Goal: Task Accomplishment & Management: Contribute content

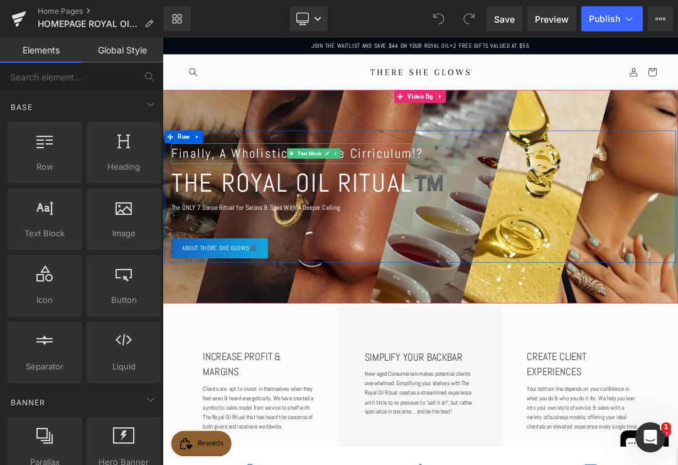
click at [499, 216] on span "Finally, A Wholistic Skincare Cirriculum!?" at bounding box center [361, 208] width 372 height 24
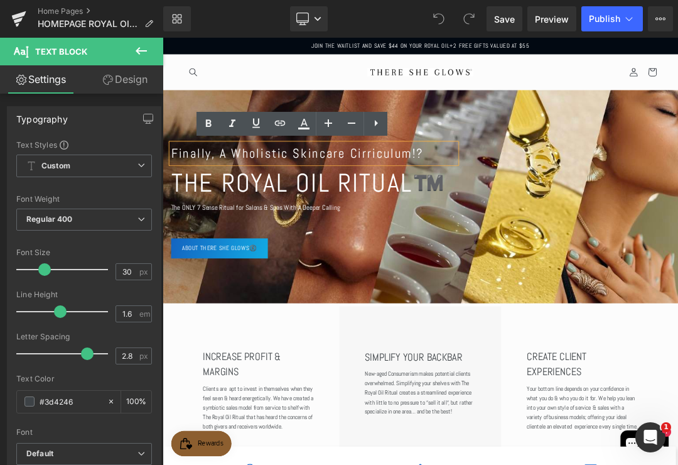
click at [495, 210] on span "Finally, A Wholistic Skincare Cirriculum!?" at bounding box center [361, 208] width 372 height 24
click at [494, 213] on span "Finally, A Wholistic Skincare Cirriculum!?" at bounding box center [361, 208] width 372 height 24
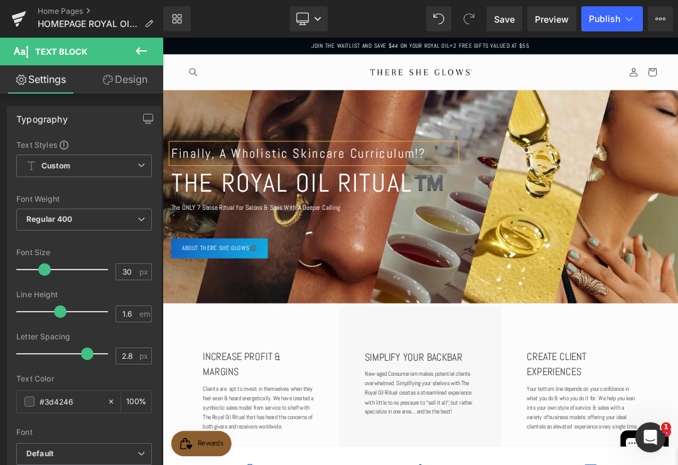
click at [598, 24] on button "Publish" at bounding box center [612, 18] width 62 height 25
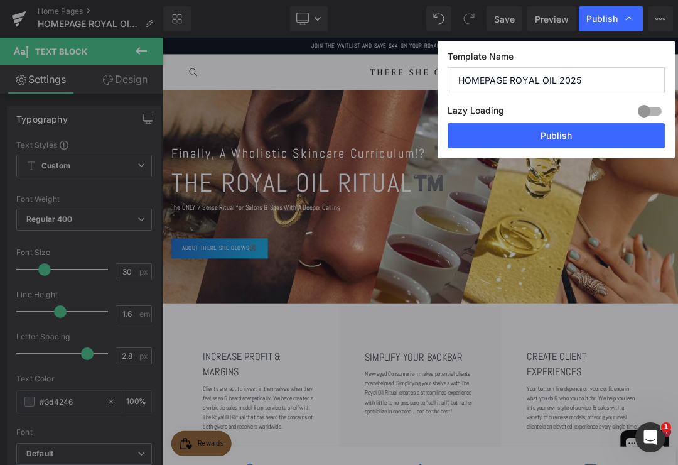
click at [586, 139] on button "Publish" at bounding box center [556, 135] width 217 height 25
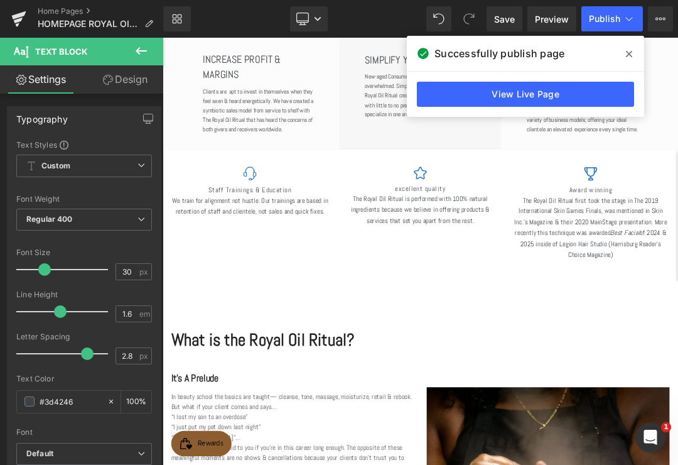
scroll to position [423, 0]
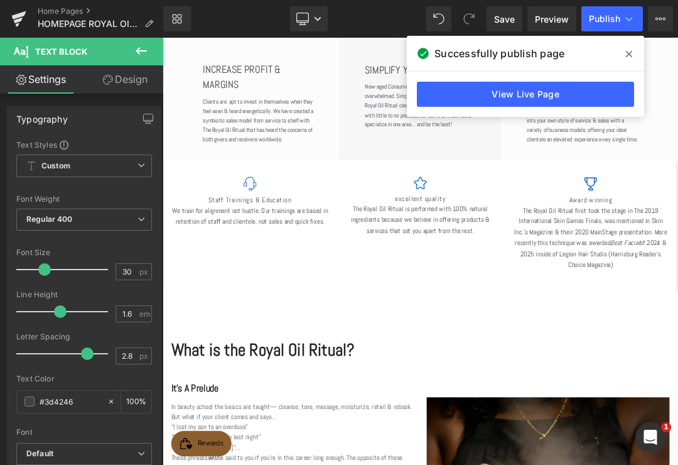
click at [245, 242] on div "Image Staff Trainings & Education Heading We train for alignment not hustle. Ou…" at bounding box center [291, 282] width 232 height 81
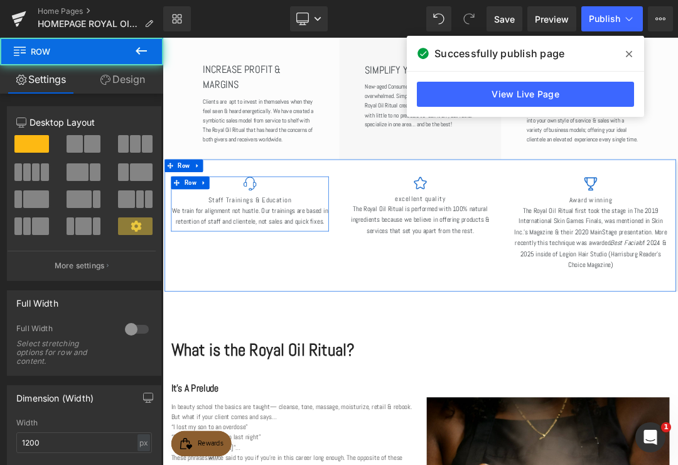
click at [197, 221] on span "Row" at bounding box center [194, 226] width 24 height 19
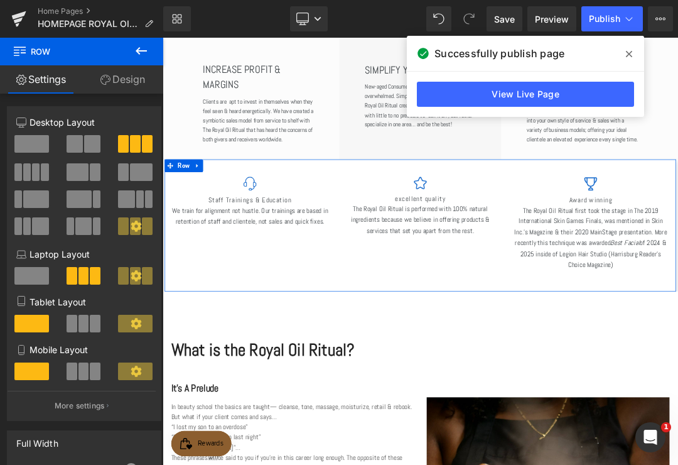
click at [197, 227] on span "Row" at bounding box center [194, 226] width 24 height 19
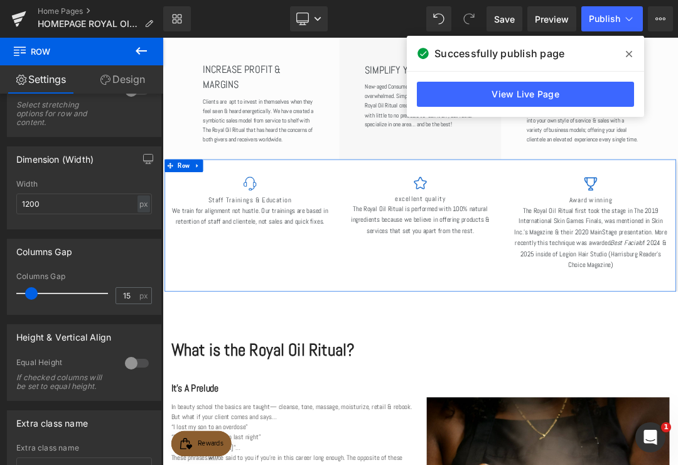
scroll to position [379, 0]
click at [134, 370] on div at bounding box center [137, 362] width 30 height 20
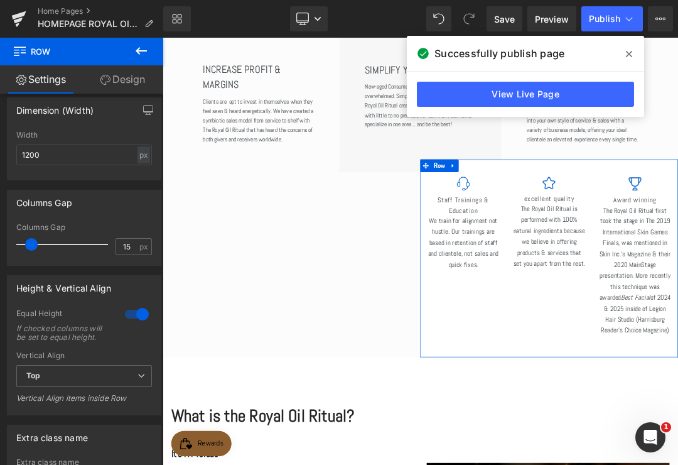
scroll to position [428, 0]
click at [129, 377] on span "Top" at bounding box center [84, 375] width 136 height 22
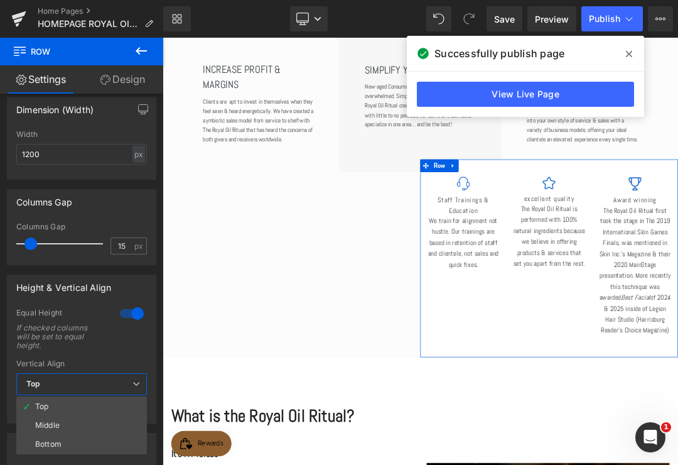
click at [114, 425] on li "Middle" at bounding box center [81, 425] width 131 height 19
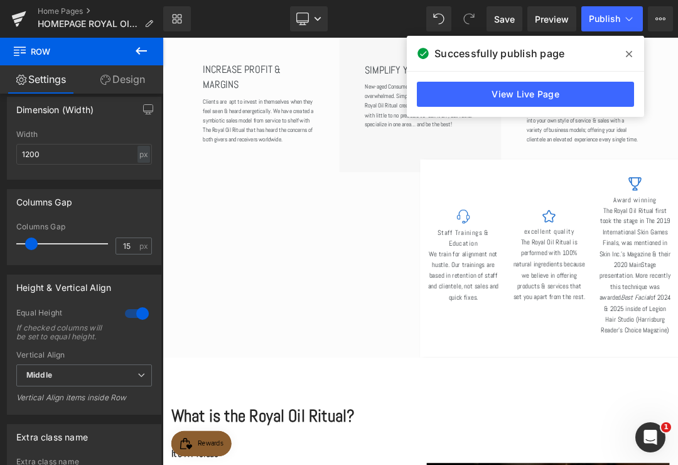
click at [552, 291] on div at bounding box center [606, 301] width 108 height 21
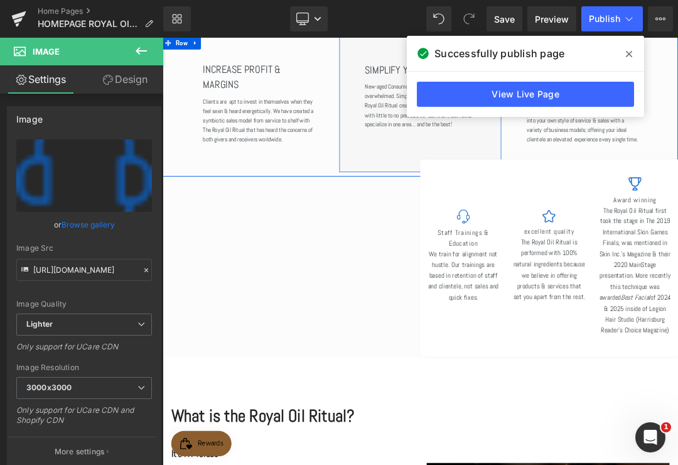
click at [433, 198] on div "SIMPLIFY YOUR BACKBAR Heading New-aged Consumerism makes potential clients over…" at bounding box center [542, 123] width 239 height 225
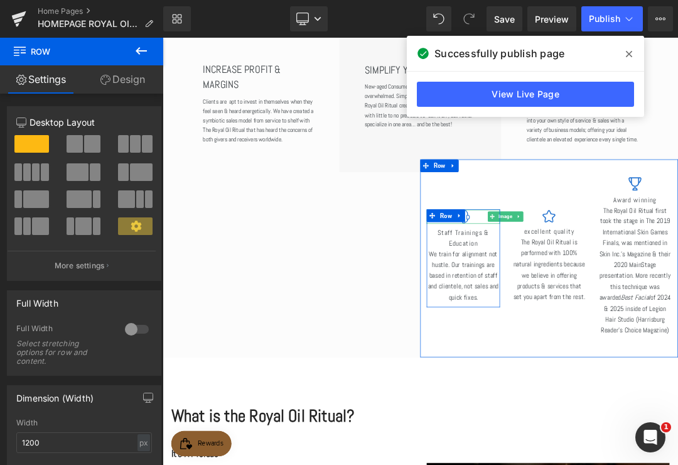
click at [592, 291] on link at bounding box center [600, 300] width 16 height 19
click at [559, 229] on span "Row" at bounding box center [571, 226] width 24 height 19
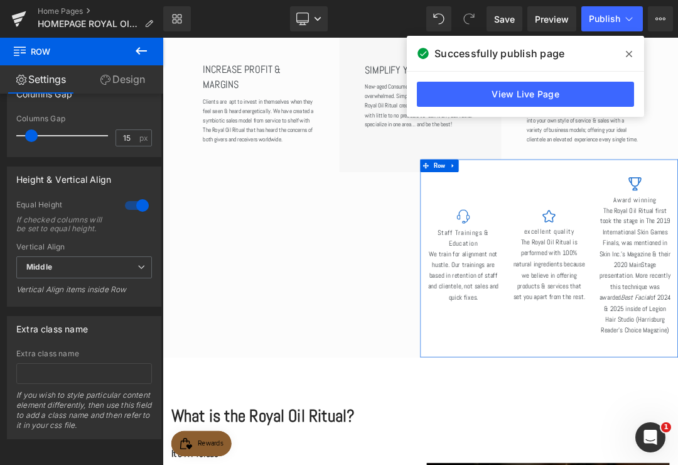
scroll to position [532, 0]
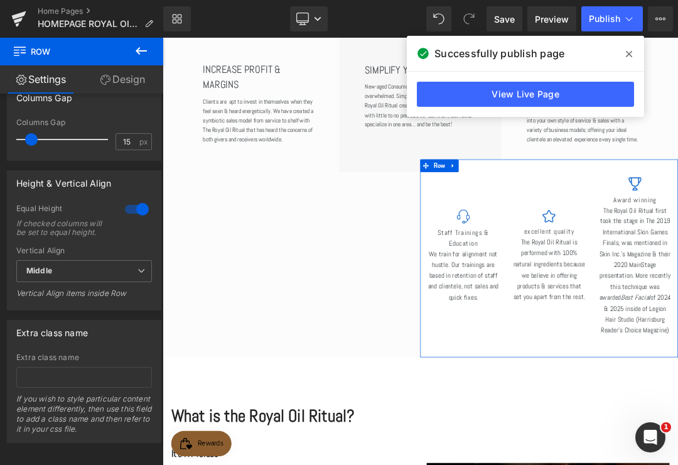
click at [138, 279] on span "Middle" at bounding box center [84, 271] width 136 height 22
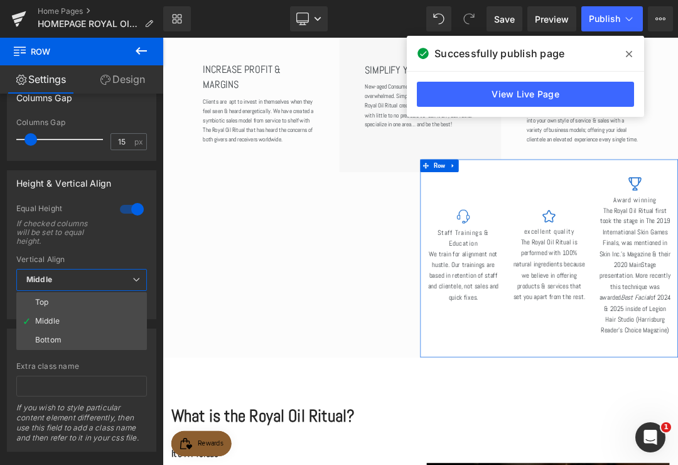
click at [116, 341] on li "Bottom" at bounding box center [81, 339] width 131 height 19
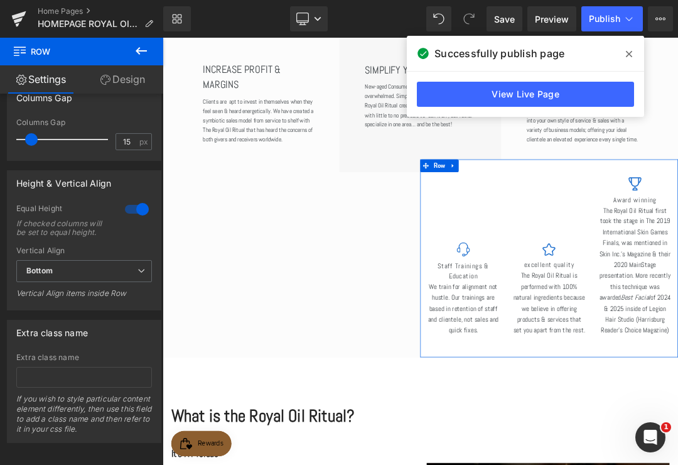
click at [137, 280] on span "Bottom" at bounding box center [84, 271] width 136 height 22
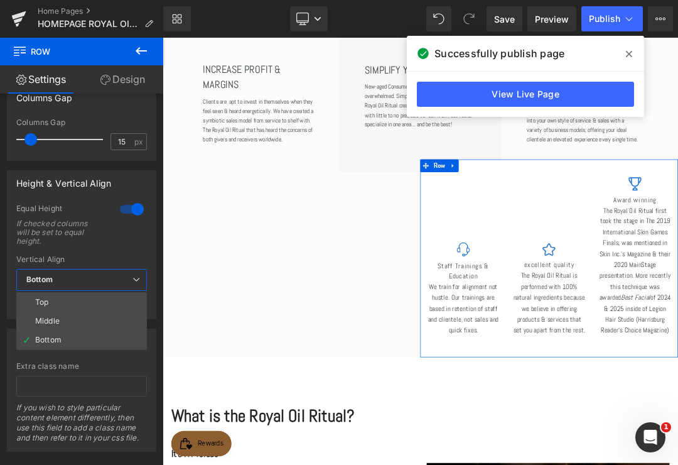
click at [117, 321] on li "Middle" at bounding box center [81, 320] width 131 height 19
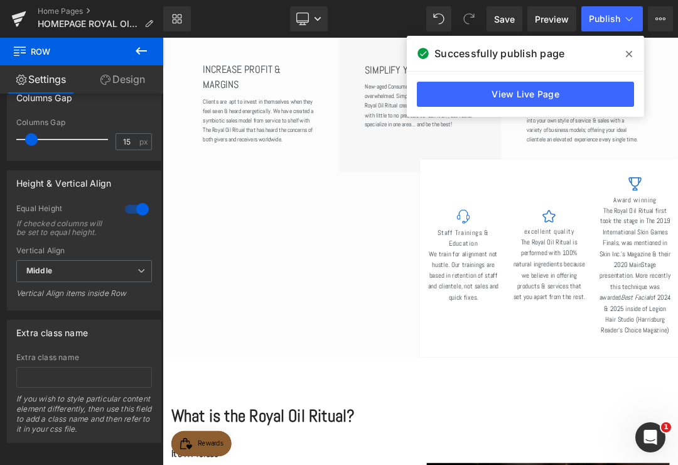
click at [561, 234] on span "Row" at bounding box center [570, 226] width 19 height 15
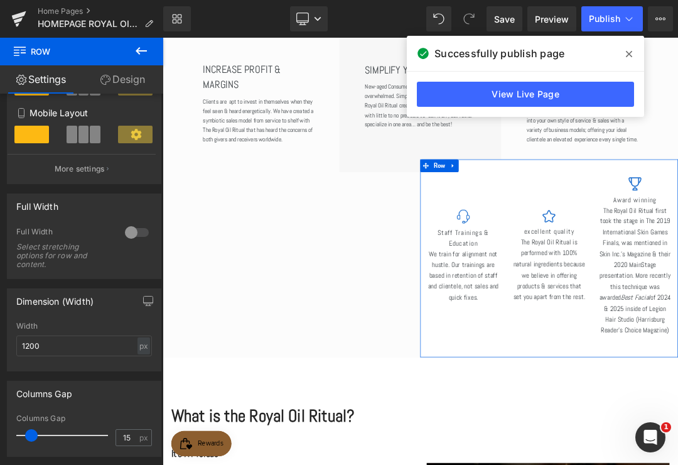
scroll to position [0, 0]
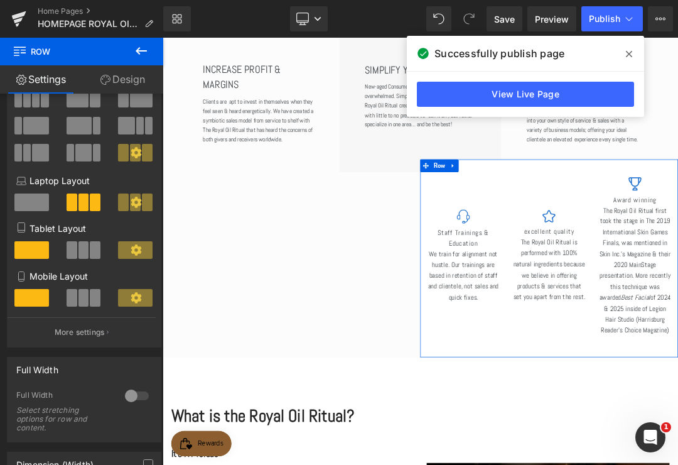
click at [141, 81] on link "Design" at bounding box center [123, 79] width 82 height 28
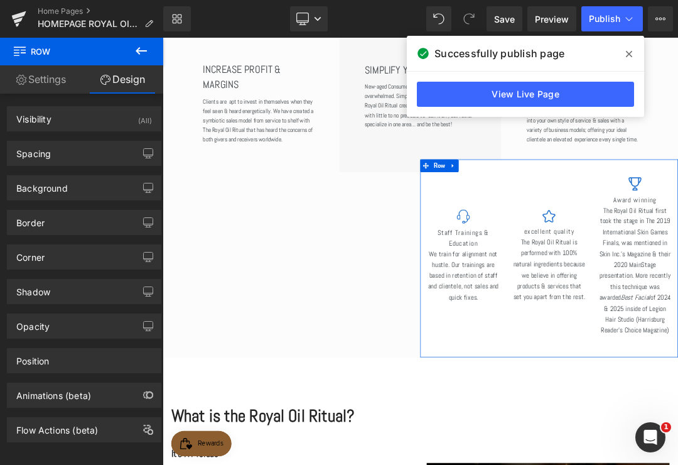
type input "#ffffff"
type input "100"
click at [111, 186] on div "Background" at bounding box center [84, 188] width 153 height 24
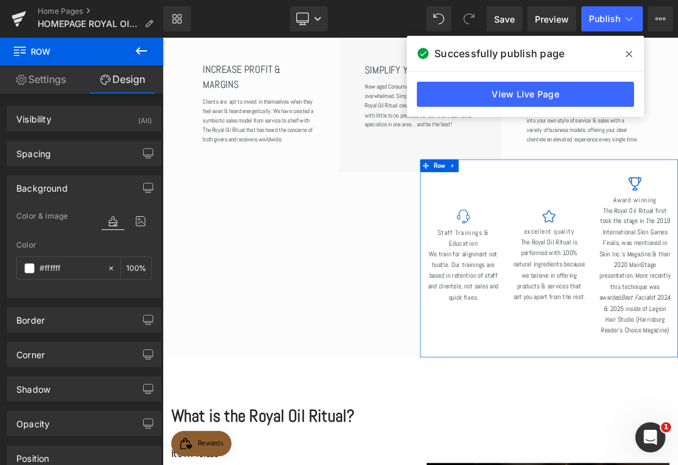
click at [34, 267] on span at bounding box center [29, 268] width 10 height 10
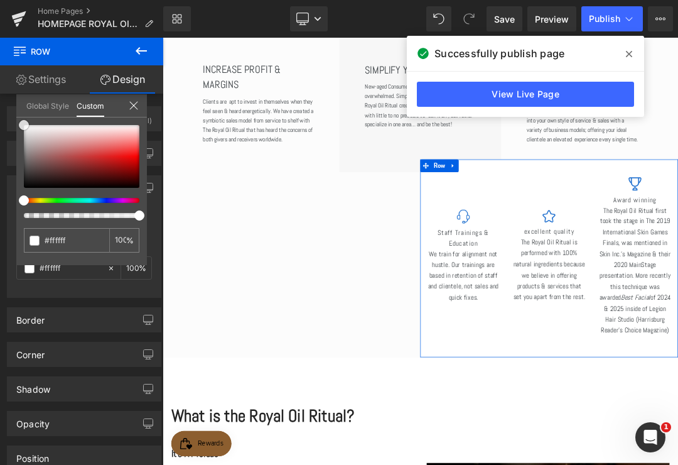
click at [51, 161] on div at bounding box center [82, 156] width 116 height 63
type input "#865454"
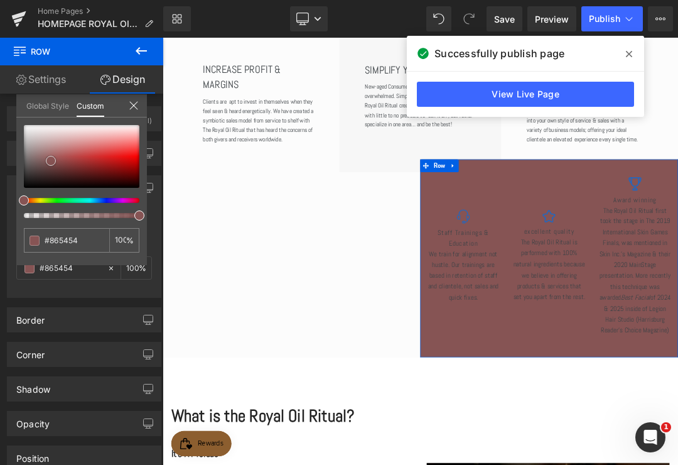
click at [37, 151] on div at bounding box center [82, 156] width 116 height 63
type input "#9f8888"
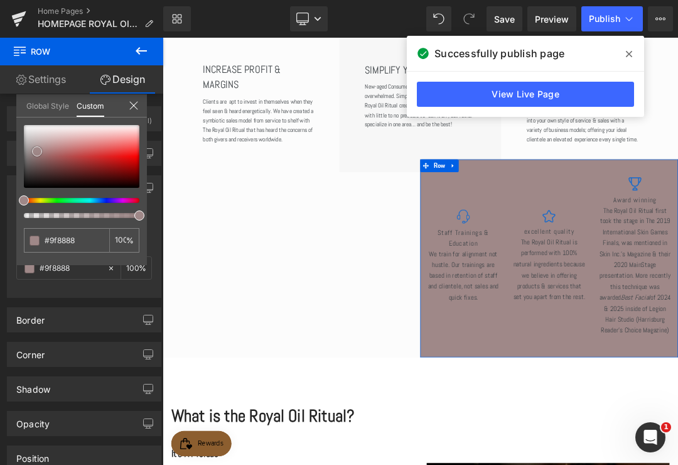
click at [31, 166] on div at bounding box center [82, 156] width 116 height 63
type input "#5c5050"
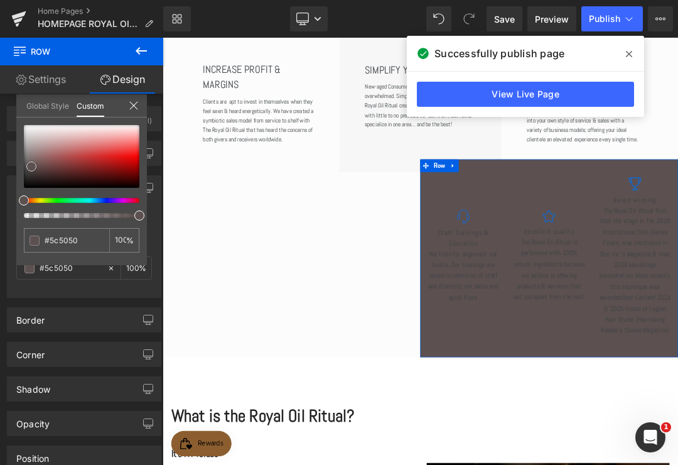
click at [35, 150] on div at bounding box center [82, 156] width 116 height 63
type input "#a28f8f"
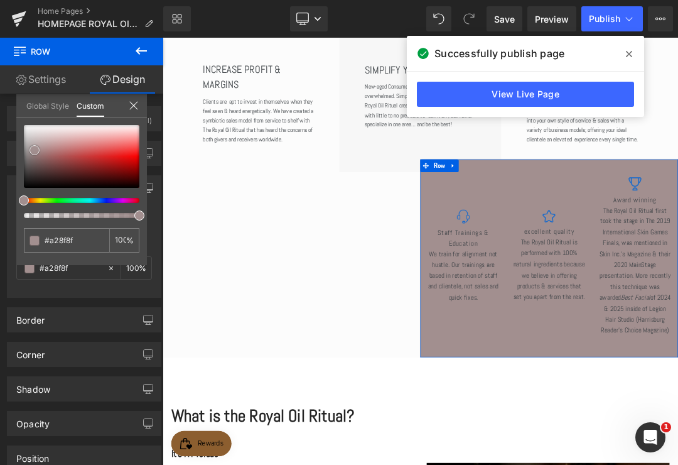
click at [38, 134] on div at bounding box center [82, 156] width 116 height 63
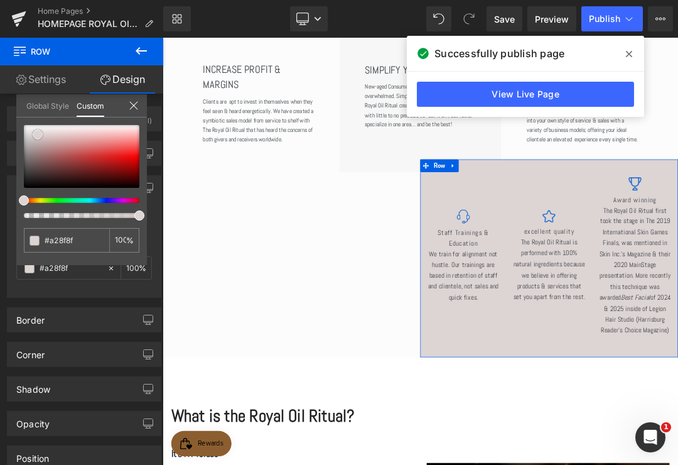
type input "#ddd4d4"
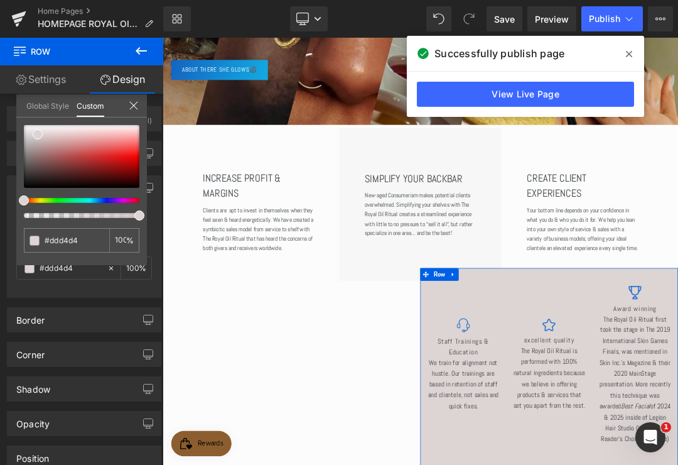
click at [605, 21] on span "Publish" at bounding box center [604, 19] width 31 height 10
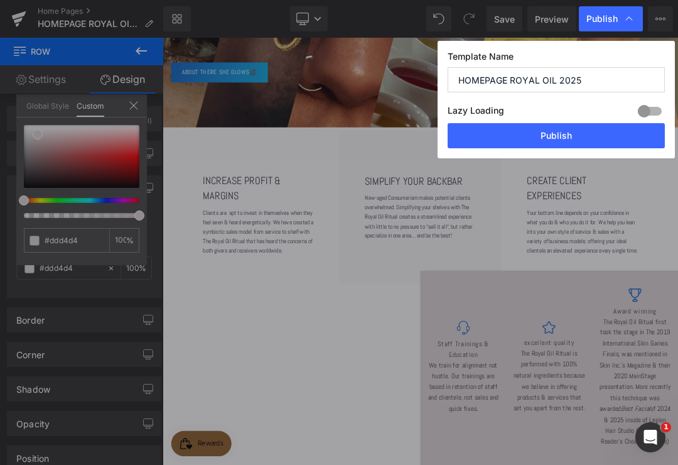
scroll to position [257, 0]
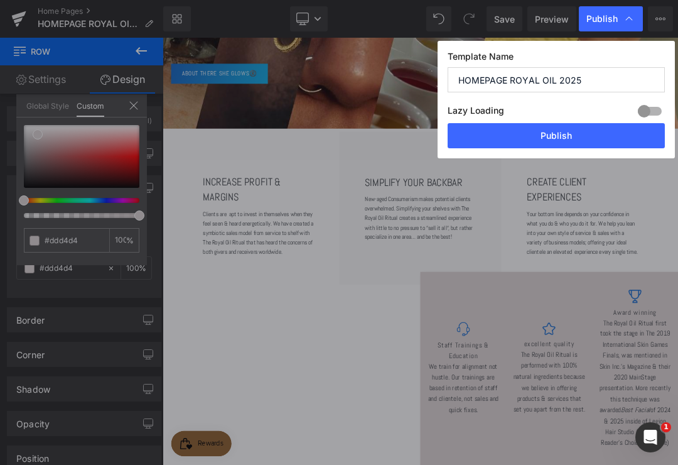
click at [596, 138] on button "Publish" at bounding box center [556, 135] width 217 height 25
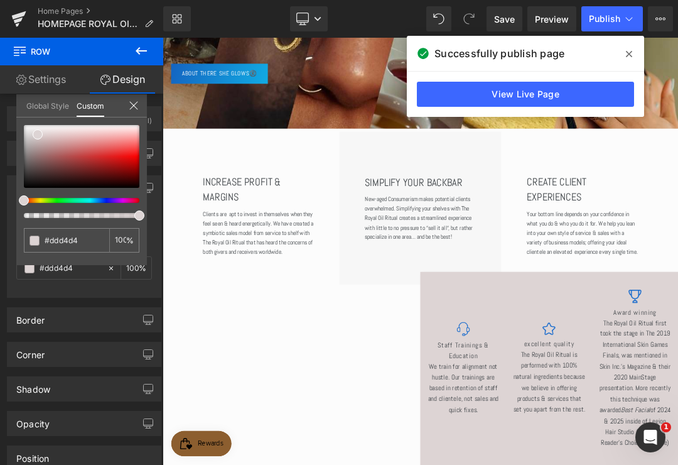
click at [26, 24] on link at bounding box center [19, 19] width 38 height 38
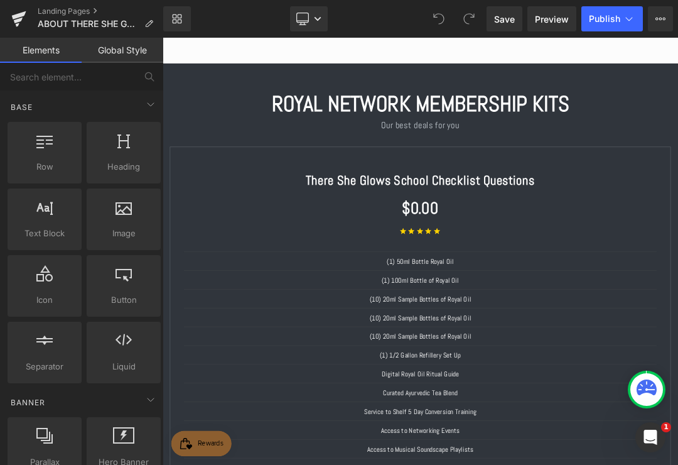
scroll to position [1975, 0]
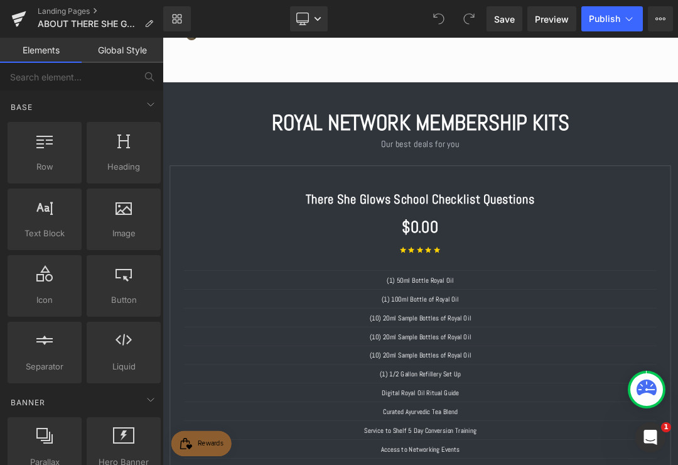
click at [558, 271] on link "There She Glows School Checklist Questions" at bounding box center [542, 268] width 337 height 43
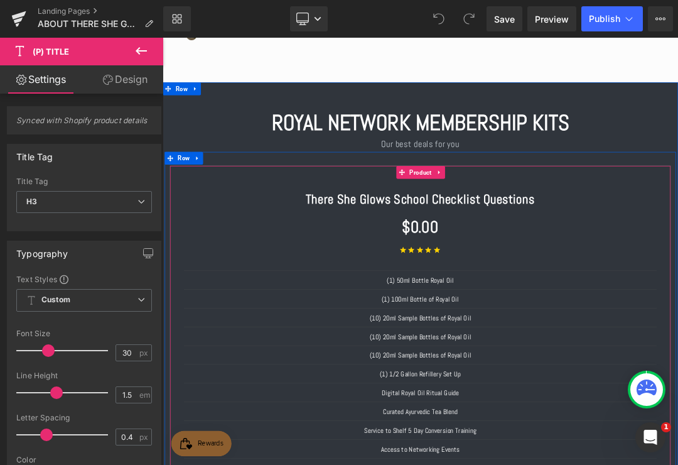
click at [546, 227] on span "Product" at bounding box center [543, 236] width 39 height 19
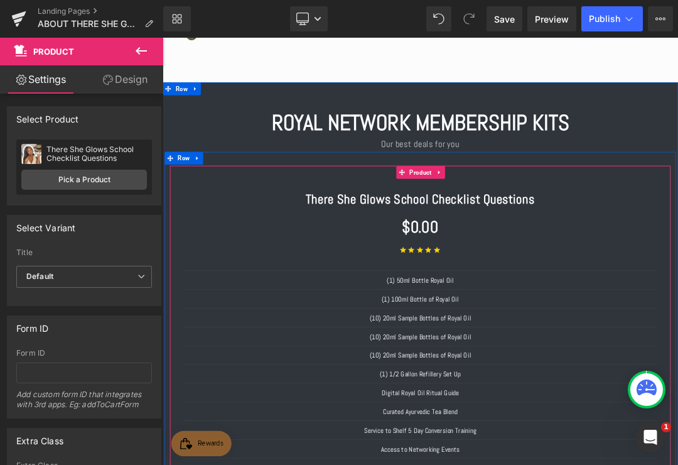
click at [114, 185] on link "Pick a Product" at bounding box center [84, 180] width 126 height 20
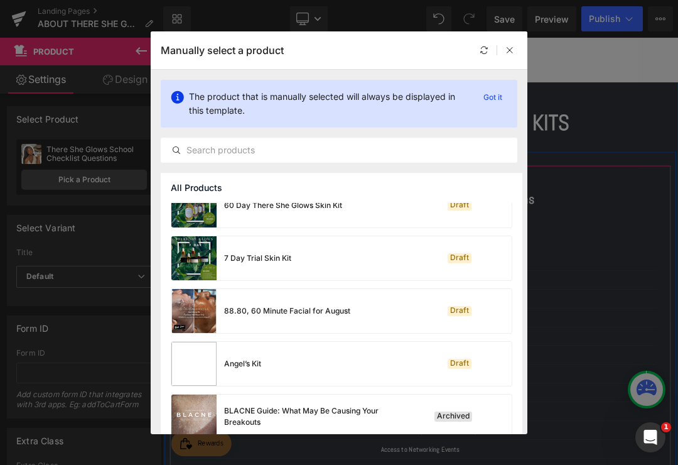
scroll to position [232, 0]
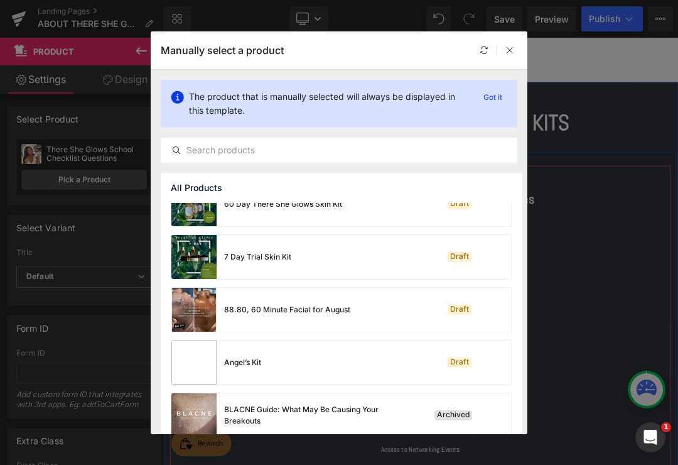
click at [362, 149] on input "text" at bounding box center [338, 150] width 355 height 15
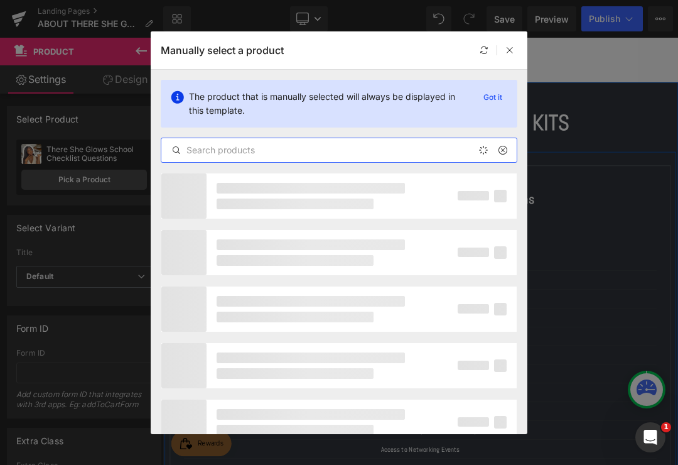
type input "I"
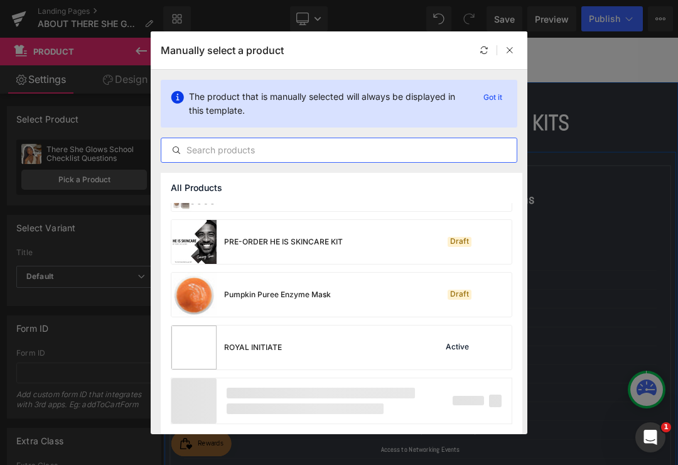
scroll to position [3043, 0]
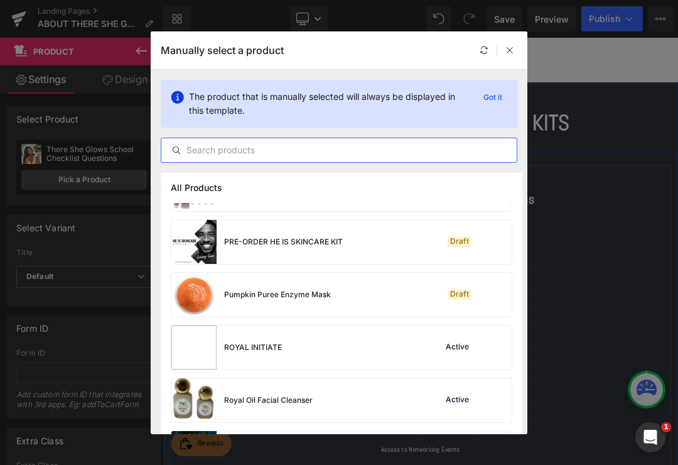
click at [370, 350] on div "ROYAL INITIATE Active" at bounding box center [341, 347] width 340 height 44
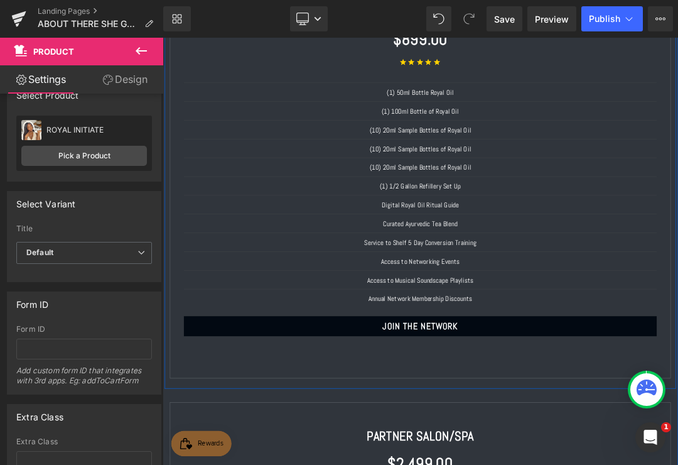
scroll to position [26, 0]
click at [144, 252] on icon at bounding box center [142, 251] width 8 height 8
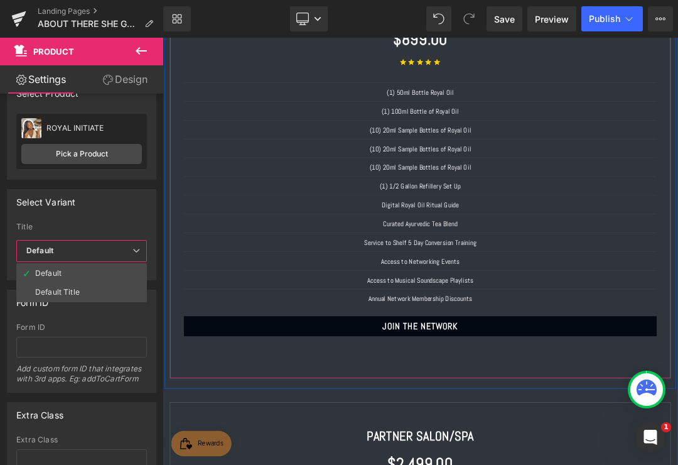
click at [144, 251] on span "Default" at bounding box center [81, 251] width 131 height 22
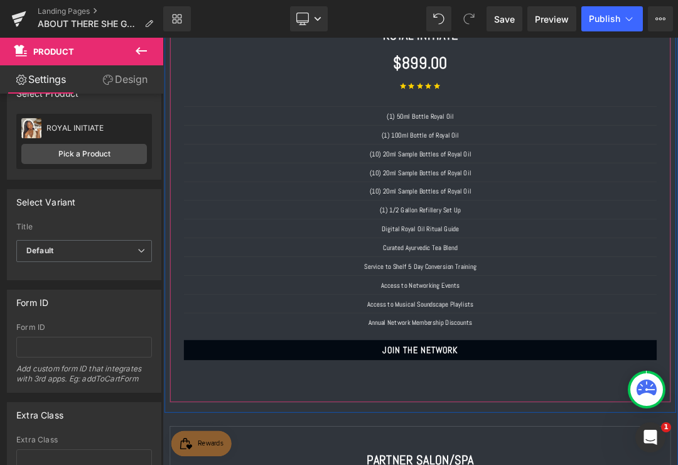
scroll to position [2214, 0]
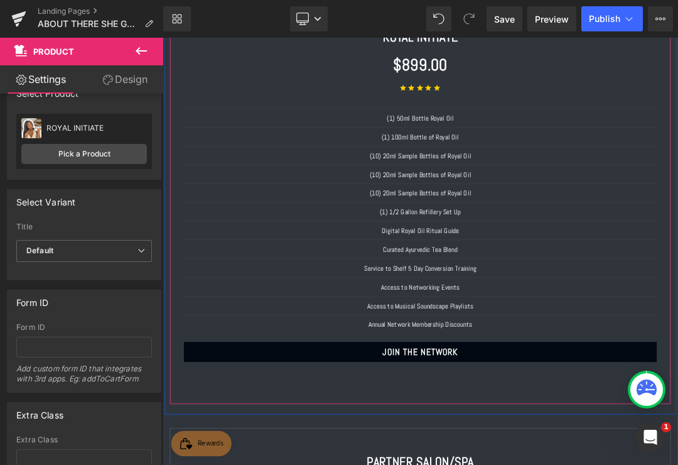
click at [163, 38] on div at bounding box center [163, 38] width 0 height 0
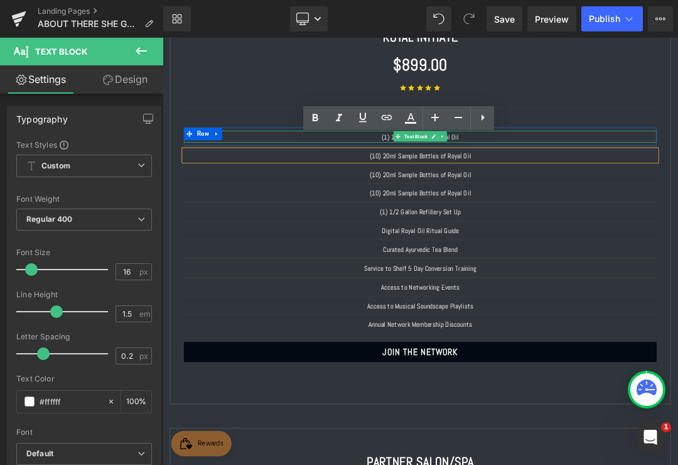
click at [485, 119] on icon at bounding box center [482, 117] width 15 height 15
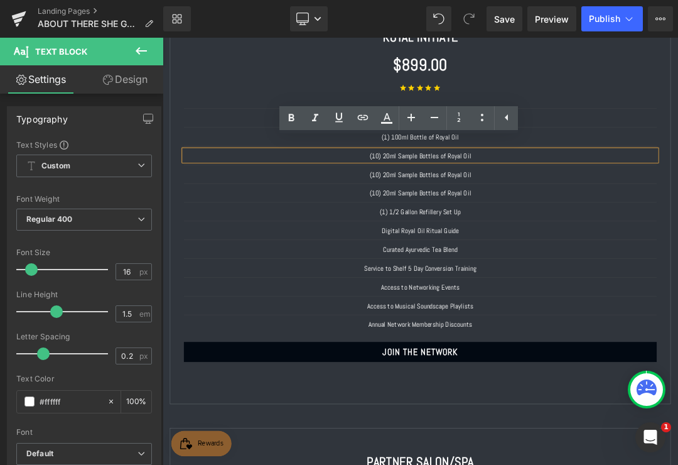
click at [278, 204] on div "(10) 20ml Sample Bottles of Royal Oil" at bounding box center [542, 210] width 697 height 17
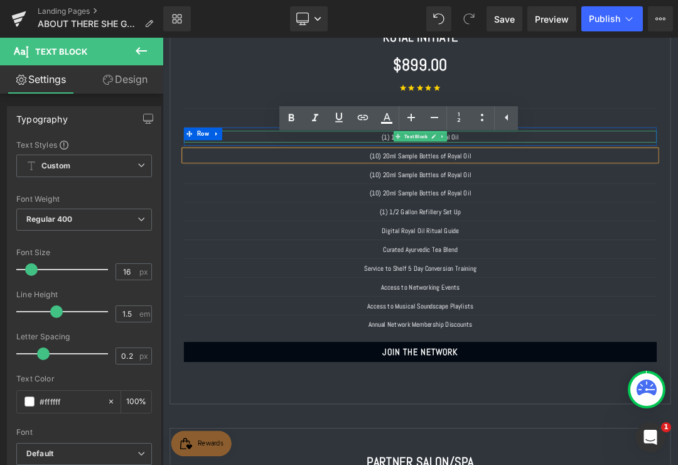
click at [677, 175] on div "(1) 100ml Bottle of Royal Oil" at bounding box center [542, 183] width 697 height 17
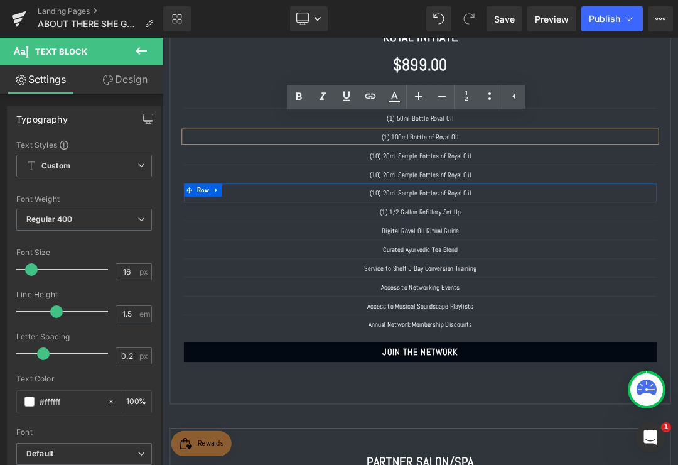
click at [246, 252] on link at bounding box center [242, 261] width 16 height 19
click at [276, 257] on icon at bounding box center [275, 261] width 9 height 9
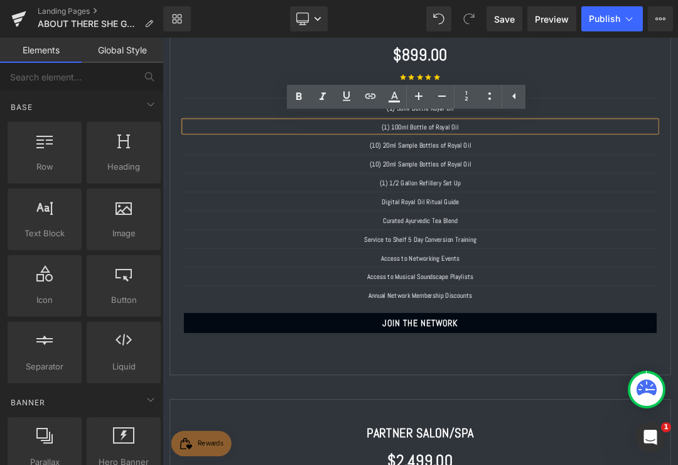
click at [237, 212] on link at bounding box center [238, 219] width 13 height 15
click at [274, 210] on link at bounding box center [275, 219] width 16 height 19
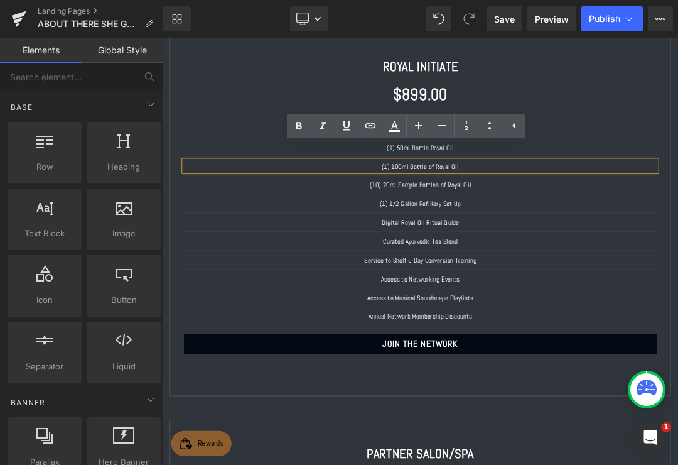
scroll to position [2156, 0]
click at [677, 151] on div "Icon Icon Icon Icon Icon Icon List Hoz" at bounding box center [542, 165] width 697 height 38
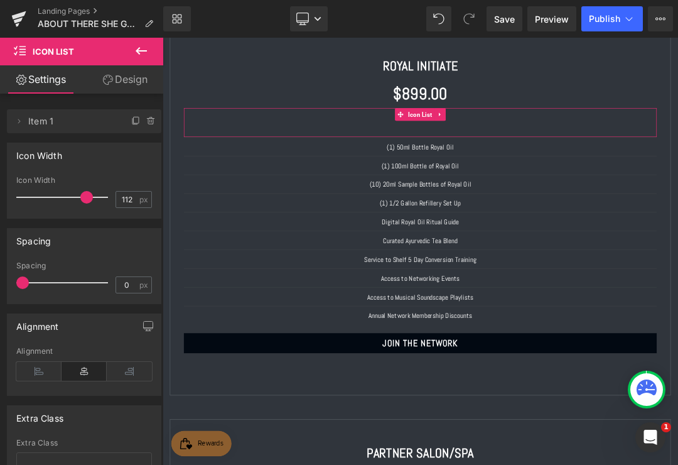
click at [594, 21] on span "Publish" at bounding box center [604, 19] width 31 height 10
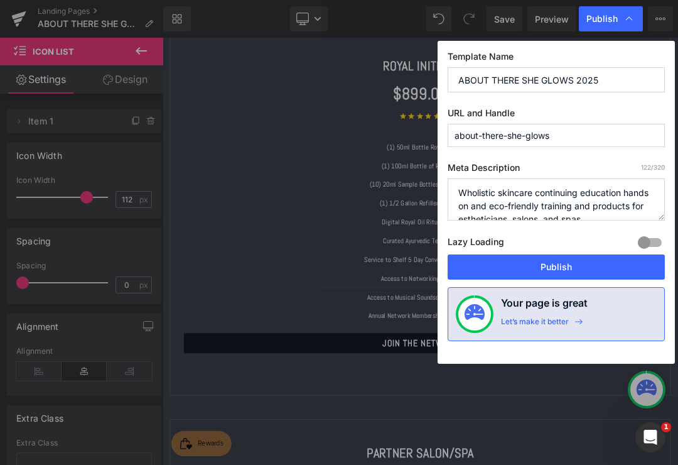
click at [600, 267] on button "Publish" at bounding box center [556, 266] width 217 height 25
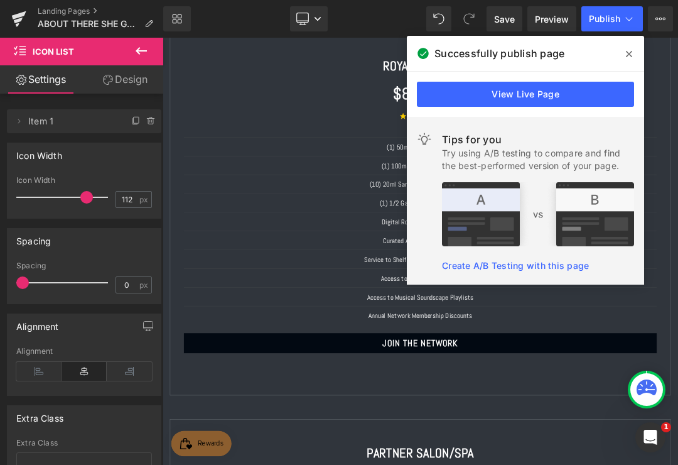
click at [639, 60] on span at bounding box center [629, 54] width 20 height 20
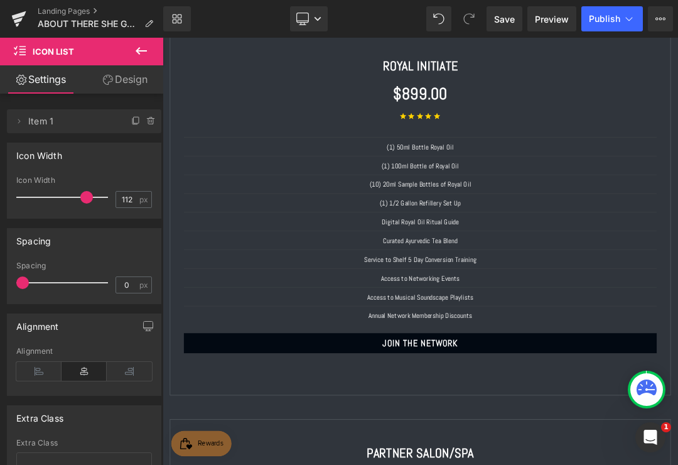
click at [600, 146] on div "Icon Icon Icon Icon Icon Icon List Hoz" at bounding box center [542, 165] width 697 height 38
click at [318, 15] on icon at bounding box center [318, 19] width 8 height 8
click at [340, 133] on link "Mobile" at bounding box center [309, 134] width 70 height 25
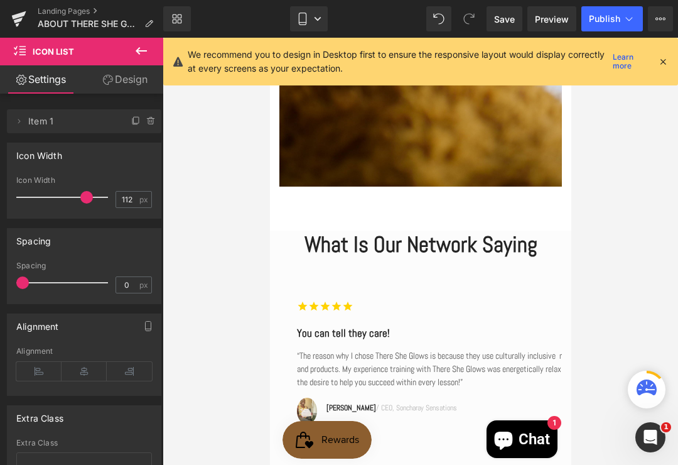
scroll to position [2723, 0]
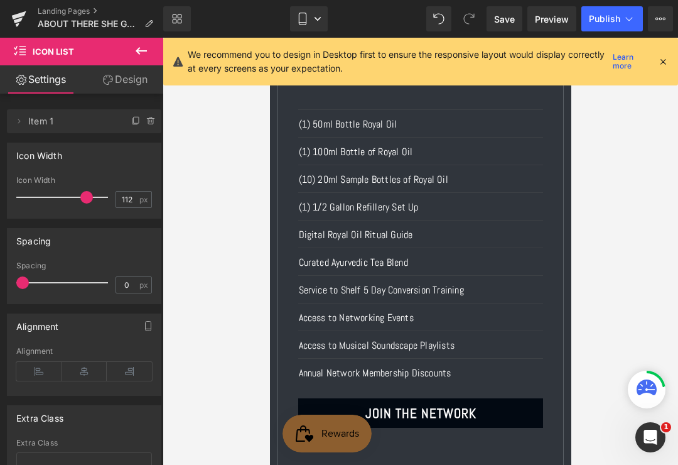
click at [458, 68] on span "$899.00" at bounding box center [420, 44] width 81 height 48
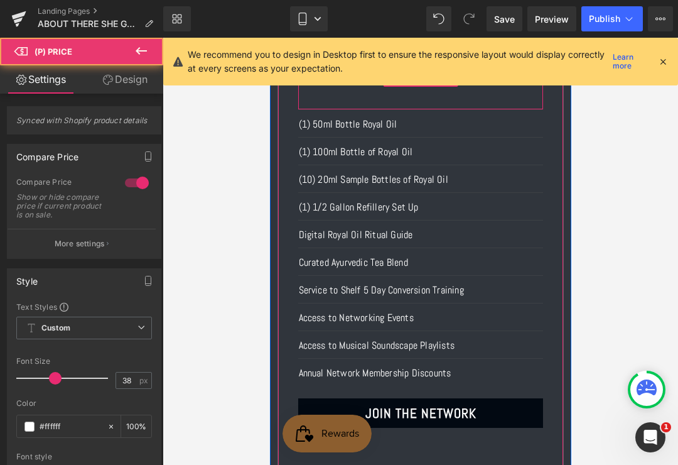
click at [462, 109] on div "Icon Icon Icon Icon Icon Icon List Hoz" at bounding box center [420, 91] width 245 height 36
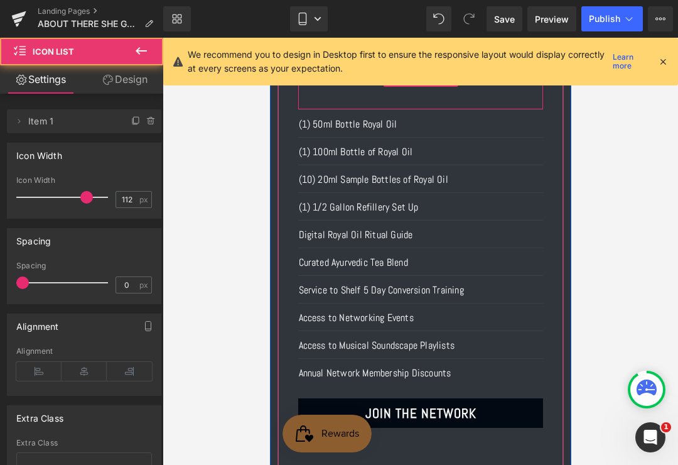
click at [458, 71] on div at bounding box center [420, 69] width 245 height 3
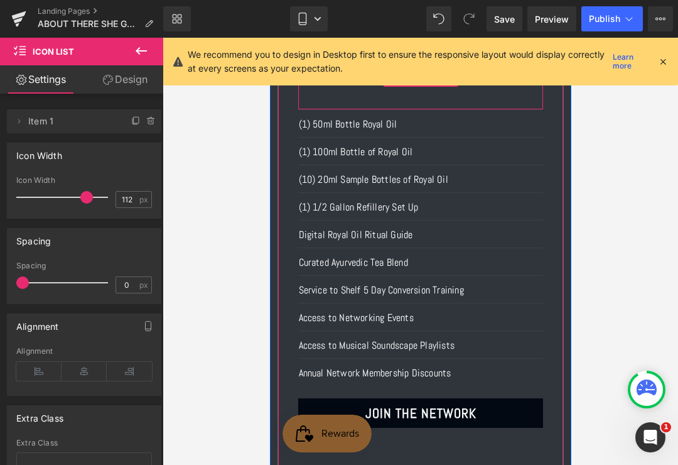
click at [457, 87] on link at bounding box center [449, 77] width 16 height 19
click at [462, 87] on link at bounding box center [457, 77] width 16 height 19
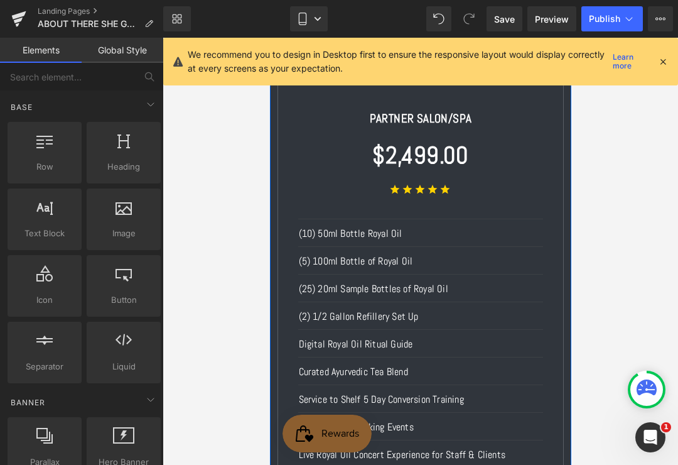
scroll to position [3127, 0]
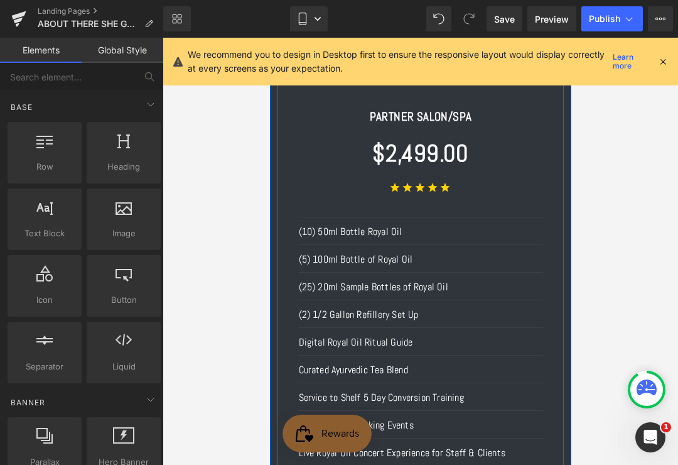
click at [450, 192] on link at bounding box center [443, 184] width 13 height 15
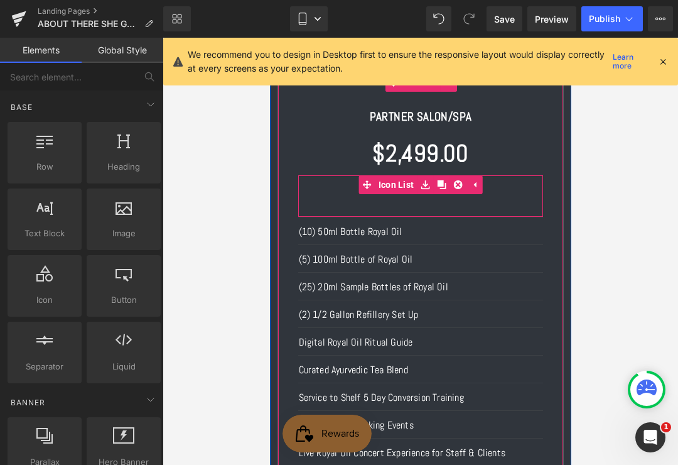
click at [462, 194] on link at bounding box center [457, 184] width 16 height 19
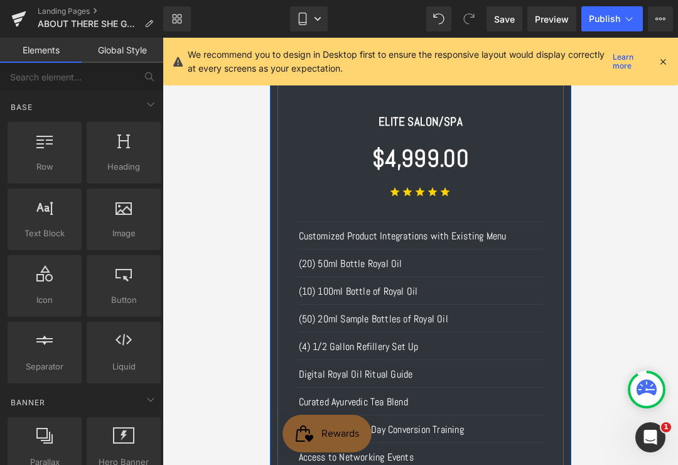
scroll to position [3670, 0]
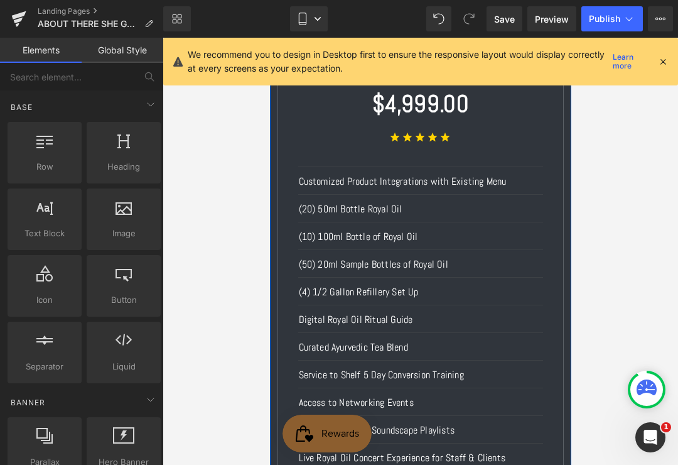
click at [469, 166] on div "Icon Icon Icon Icon Icon Icon List Hoz" at bounding box center [420, 148] width 245 height 36
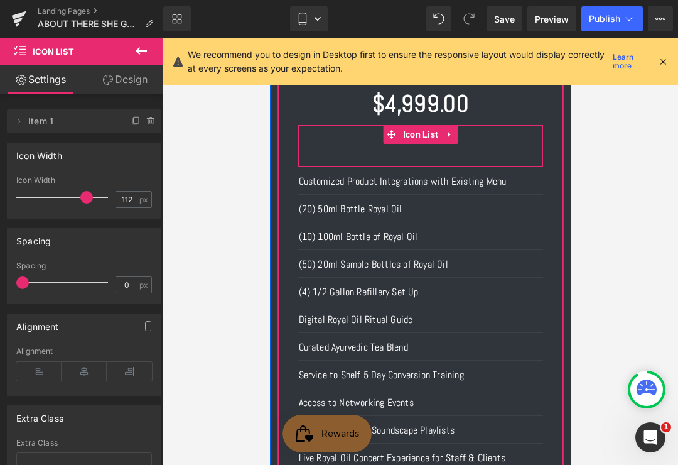
click at [453, 139] on icon at bounding box center [449, 134] width 9 height 9
click at [456, 139] on icon at bounding box center [457, 134] width 9 height 9
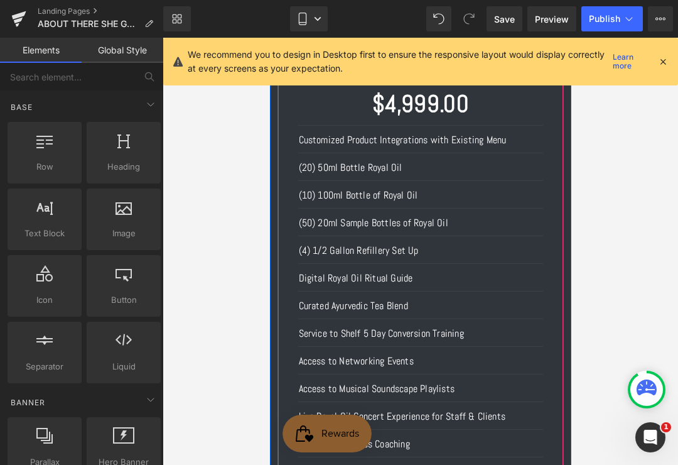
click at [602, 18] on span "Publish" at bounding box center [604, 19] width 31 height 10
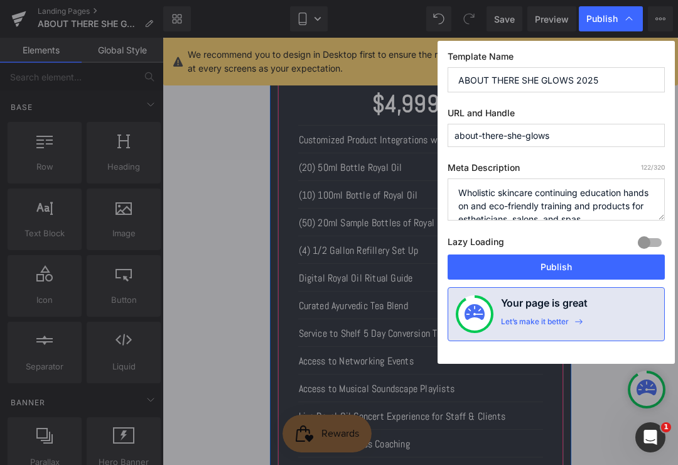
click at [543, 266] on button "Publish" at bounding box center [556, 266] width 217 height 25
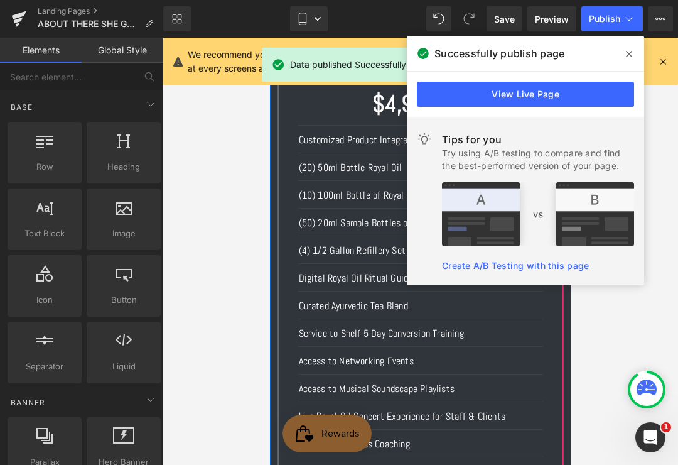
click at [630, 55] on icon at bounding box center [629, 54] width 6 height 6
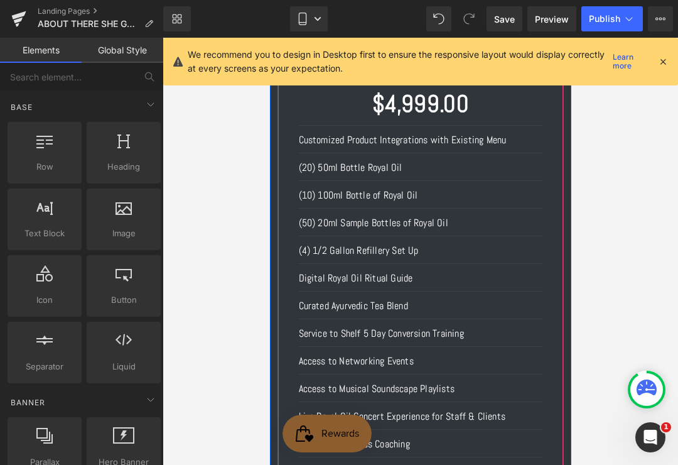
click at [318, 20] on icon at bounding box center [318, 19] width 6 height 4
click at [667, 58] on icon at bounding box center [662, 61] width 11 height 11
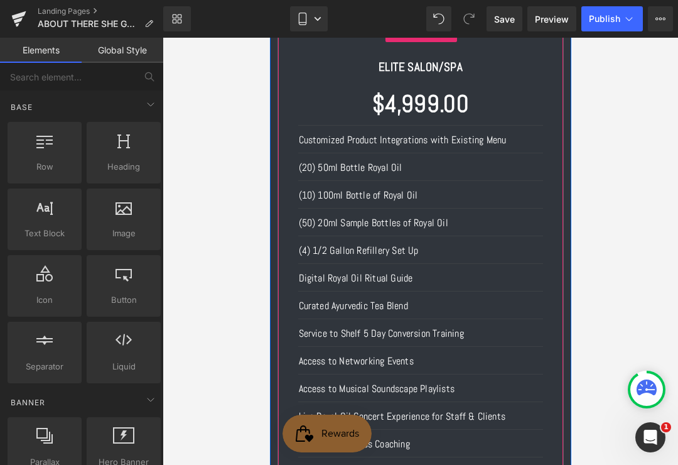
click at [316, 21] on icon at bounding box center [318, 19] width 8 height 8
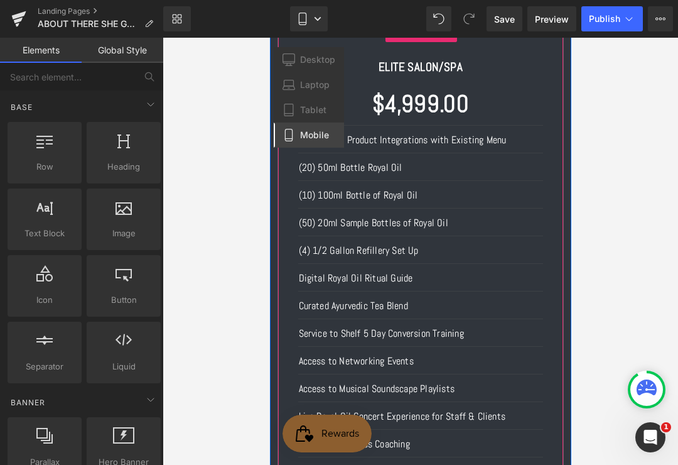
click at [325, 60] on span "Desktop" at bounding box center [317, 59] width 35 height 11
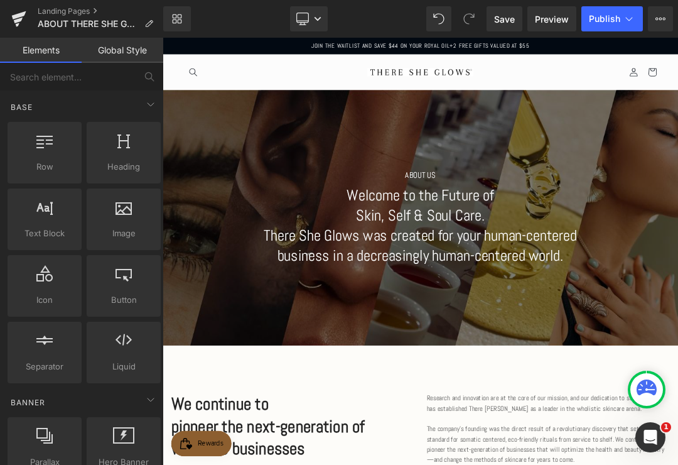
scroll to position [0, 0]
click at [8, 8] on link at bounding box center [19, 19] width 38 height 38
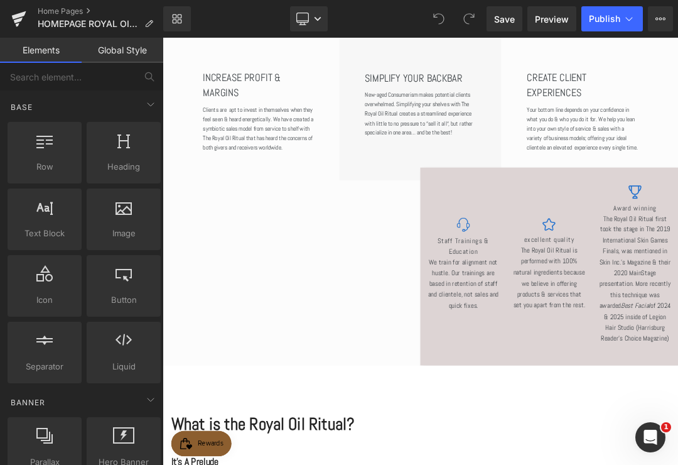
scroll to position [418, 0]
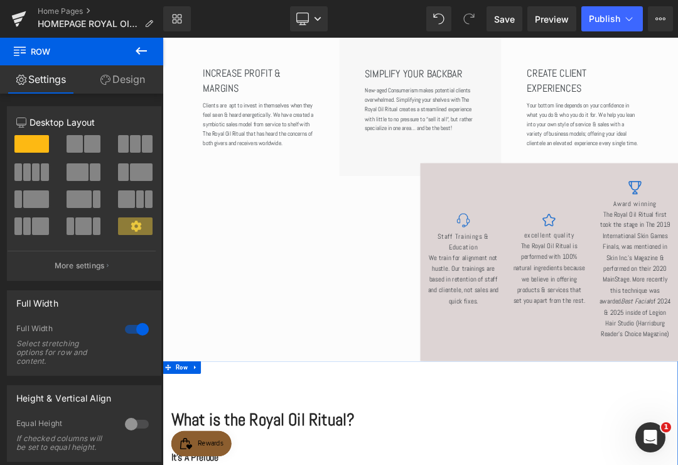
click at [602, 19] on span "Publish" at bounding box center [604, 19] width 31 height 10
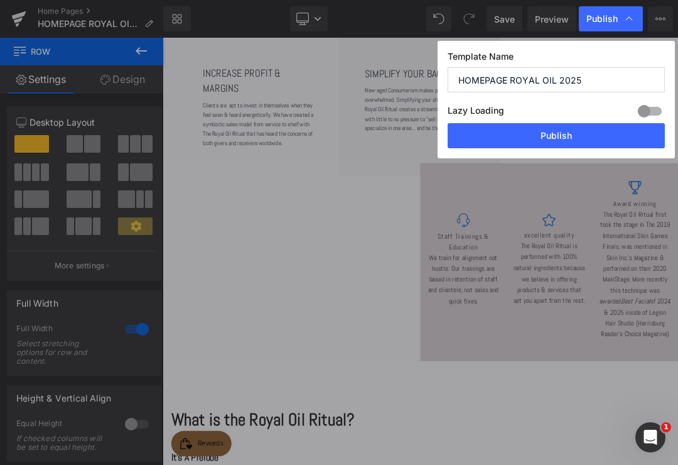
click at [617, 140] on button "Publish" at bounding box center [556, 135] width 217 height 25
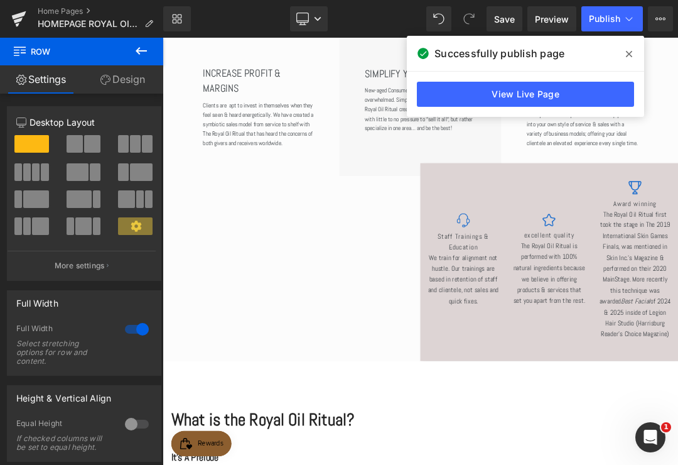
click at [636, 49] on span at bounding box center [629, 54] width 20 height 20
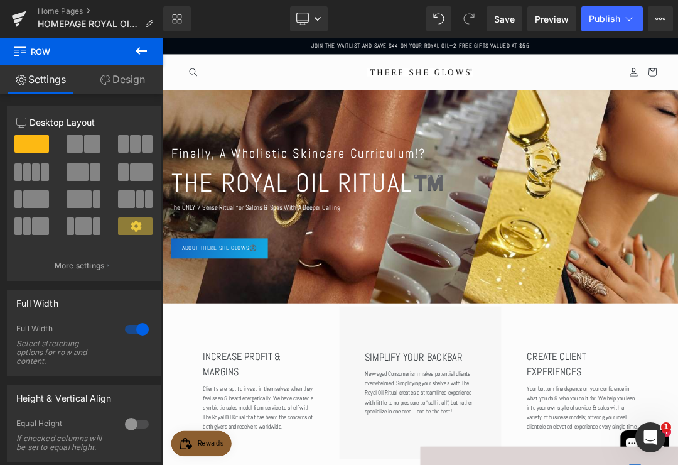
scroll to position [0, 0]
